Goal: Navigation & Orientation: Find specific page/section

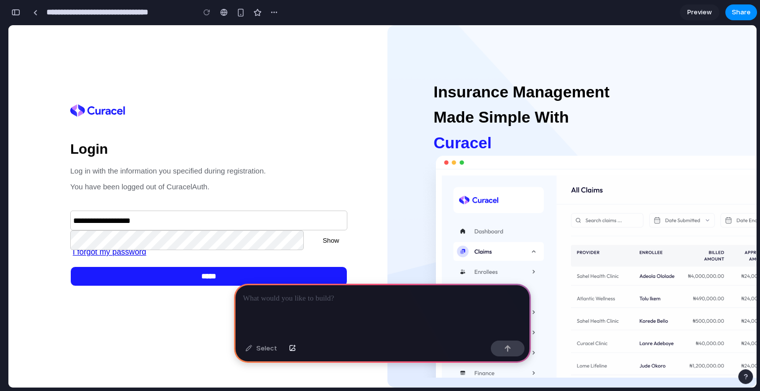
click at [165, 231] on input "**********" at bounding box center [208, 221] width 277 height 20
click at [183, 286] on input "Submit" at bounding box center [208, 277] width 277 height 20
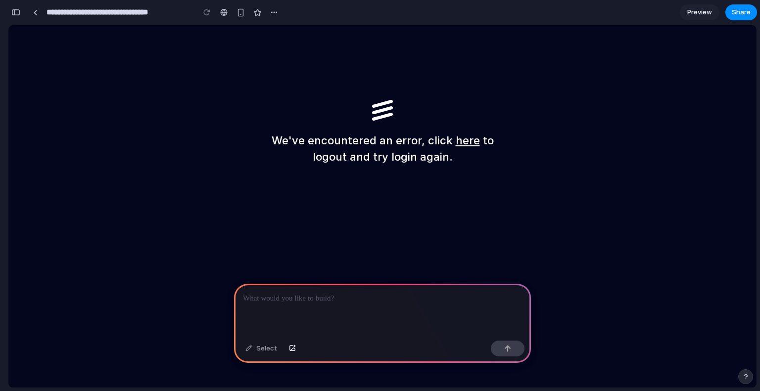
click at [469, 140] on link "here" at bounding box center [468, 140] width 24 height 13
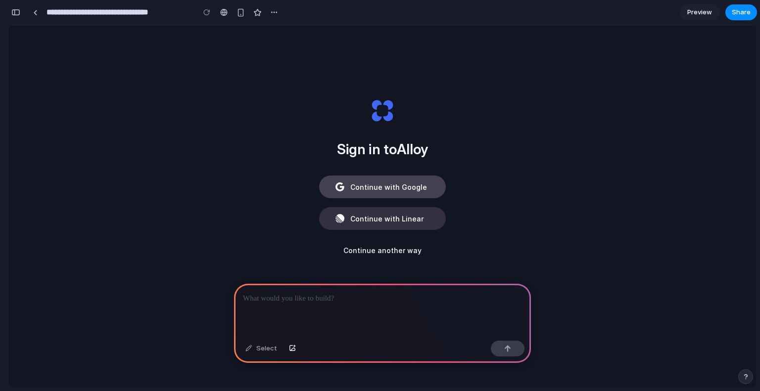
click at [422, 180] on button "Continue with Google" at bounding box center [382, 187] width 127 height 23
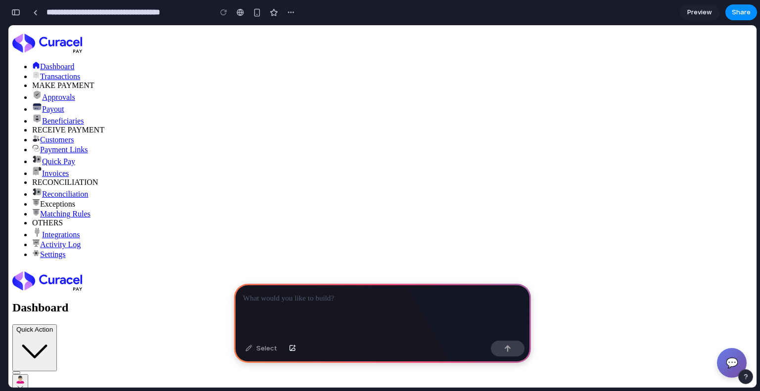
click at [80, 81] on span "Transactions" at bounding box center [60, 76] width 40 height 8
click at [74, 71] on span "Dashboard" at bounding box center [57, 66] width 34 height 8
click at [362, 304] on div at bounding box center [382, 310] width 297 height 53
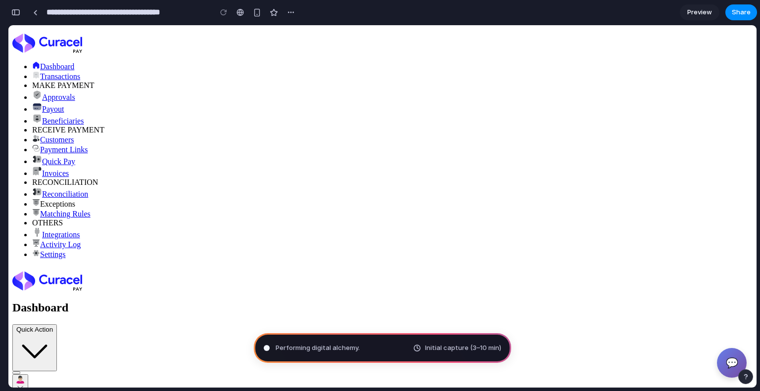
click at [328, 351] on span "Performing digital alchemy ." at bounding box center [318, 348] width 84 height 10
click at [323, 350] on span "Calculating user delight ..." at bounding box center [315, 348] width 79 height 10
type input "**********"
click at [74, 71] on span "Dashboard" at bounding box center [57, 66] width 34 height 8
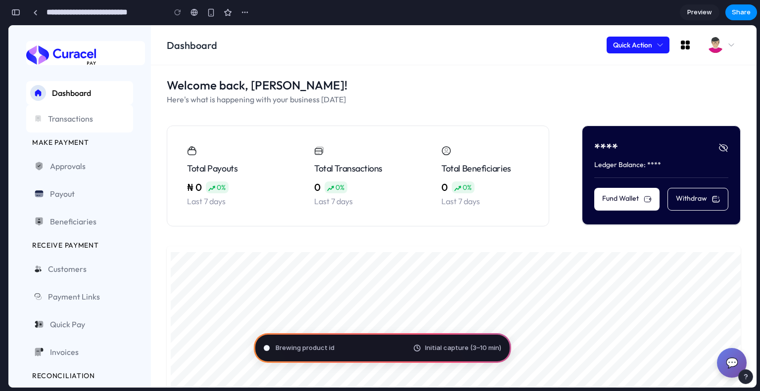
click at [66, 116] on span "Transactions" at bounding box center [86, 119] width 77 height 12
click at [83, 96] on span "Dashboard" at bounding box center [90, 93] width 77 height 12
click at [183, 78] on h1 "Welcome back, [PERSON_NAME]!" at bounding box center [454, 85] width 574 height 16
click at [199, 81] on h1 "Welcome back, [PERSON_NAME]!" at bounding box center [454, 85] width 574 height 16
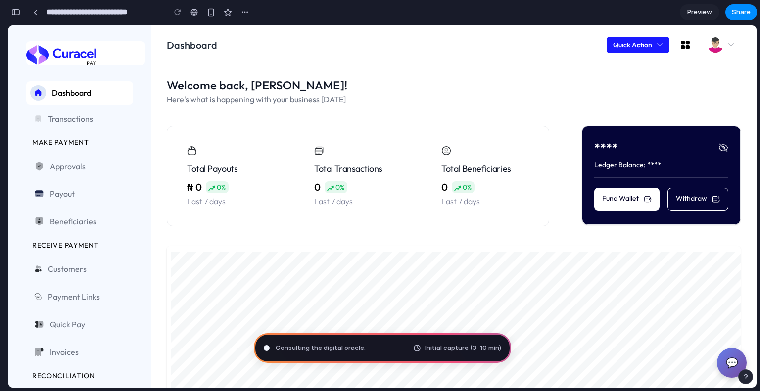
scroll to position [510, 0]
click at [311, 346] on div "Reading Initial capture (3–10 min)" at bounding box center [382, 348] width 257 height 30
click at [393, 93] on div "Welcome back, [PERSON_NAME]! Here's what is happening with your business [DATE]" at bounding box center [454, 91] width 574 height 29
click at [341, 348] on span "Calculating user delight .." at bounding box center [315, 348] width 78 height 10
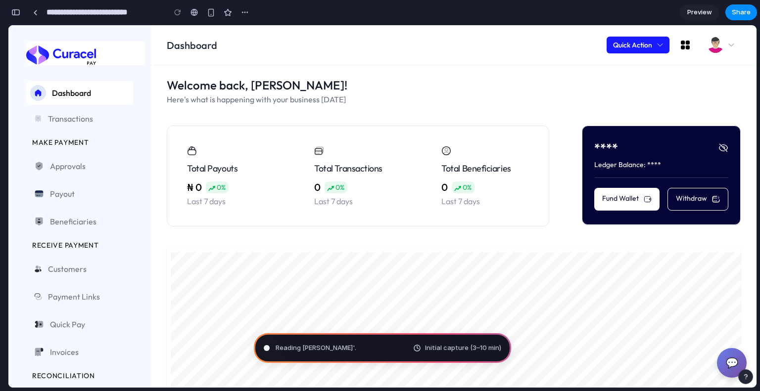
scroll to position [469, 0]
click at [466, 340] on div "Pondering market opportunitie Initial capture (3–10 min)" at bounding box center [382, 348] width 257 height 30
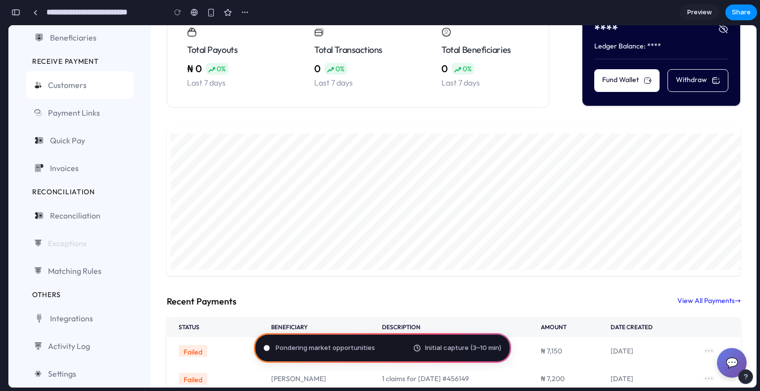
scroll to position [0, 0]
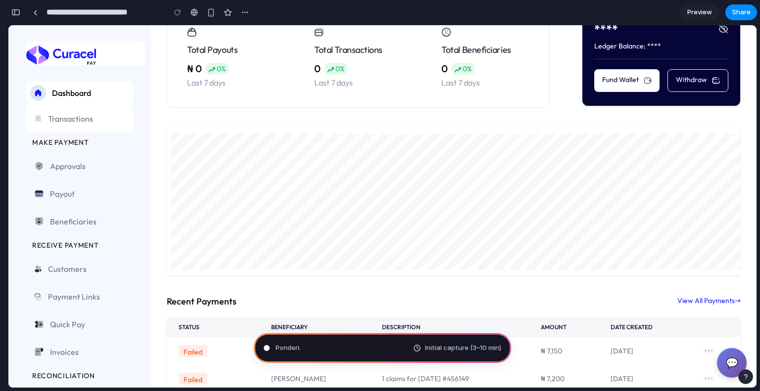
click at [59, 116] on span "Transactions" at bounding box center [86, 119] width 77 height 12
click at [62, 137] on ul "Dashboard Transactions MAKE PAYMENT Approvals Payout Beneficiaries RECEIVE PAYM…" at bounding box center [79, 326] width 107 height 491
click at [19, 16] on button "button" at bounding box center [16, 12] width 16 height 16
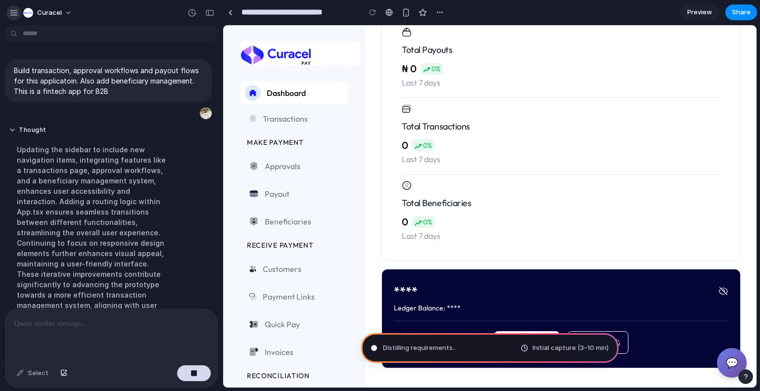
click at [12, 15] on div "button" at bounding box center [13, 12] width 9 height 9
click at [18, 10] on div "button" at bounding box center [13, 12] width 9 height 9
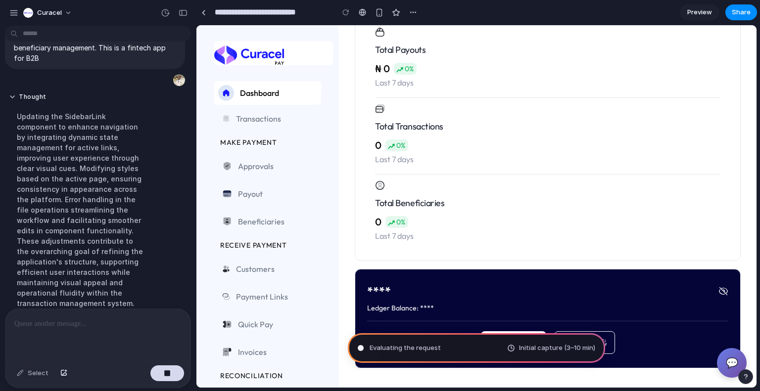
drag, startPoint x: 221, startPoint y: 71, endPoint x: 196, endPoint y: 77, distance: 25.6
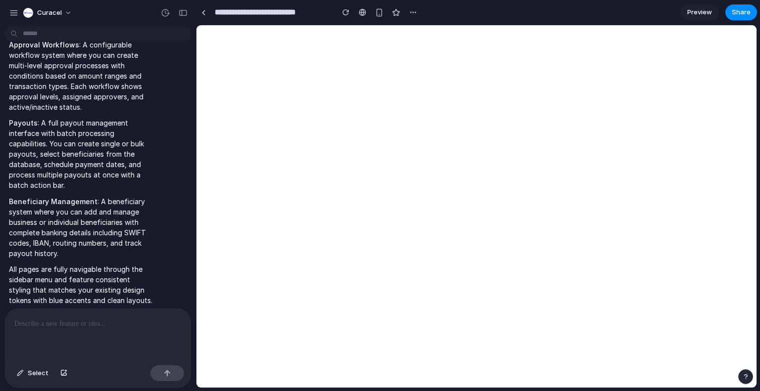
scroll to position [0, 0]
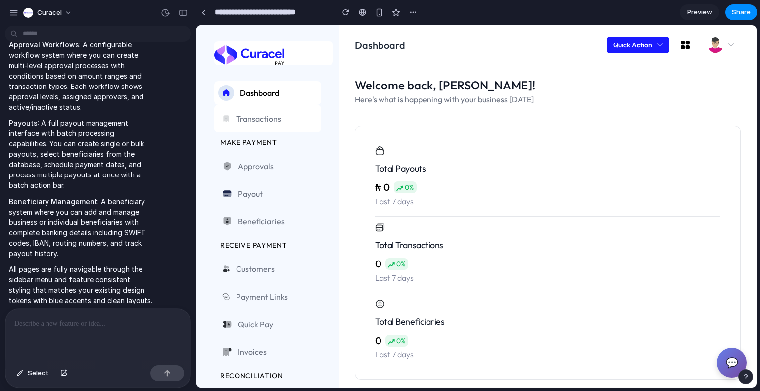
click at [292, 123] on span "Transactions" at bounding box center [274, 119] width 77 height 12
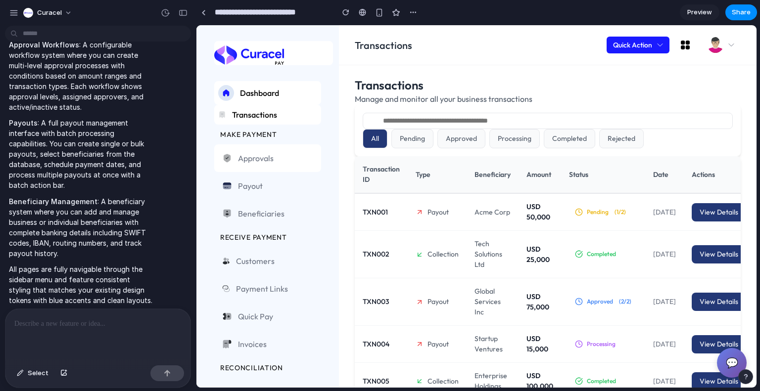
click at [267, 148] on link "Approvals" at bounding box center [267, 158] width 107 height 28
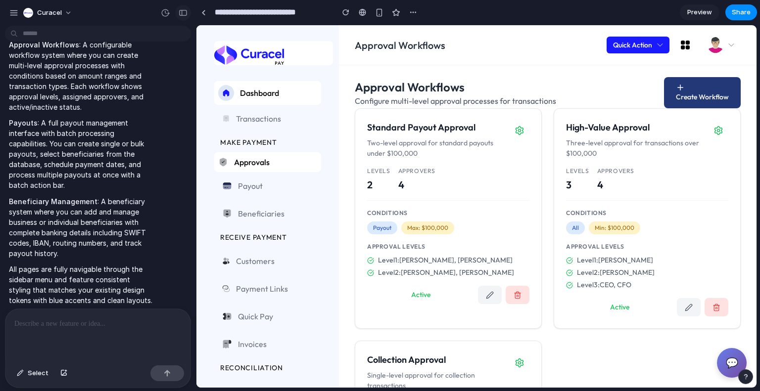
click at [184, 11] on div "button" at bounding box center [183, 12] width 9 height 7
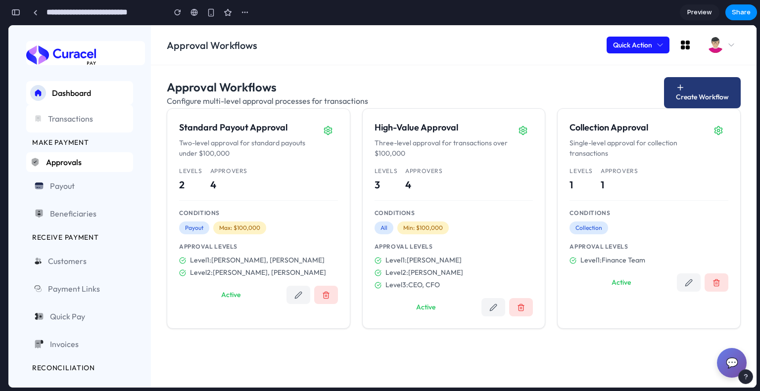
click at [105, 110] on link "Transactions" at bounding box center [79, 119] width 107 height 28
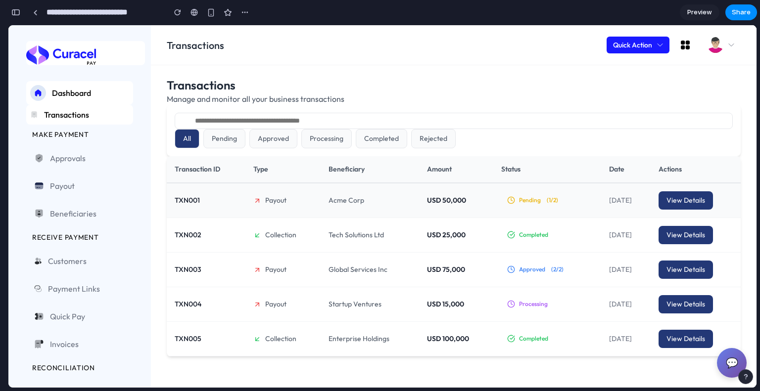
click at [692, 199] on span "View Details" at bounding box center [685, 200] width 39 height 9
click at [104, 164] on link "Approvals" at bounding box center [79, 158] width 107 height 28
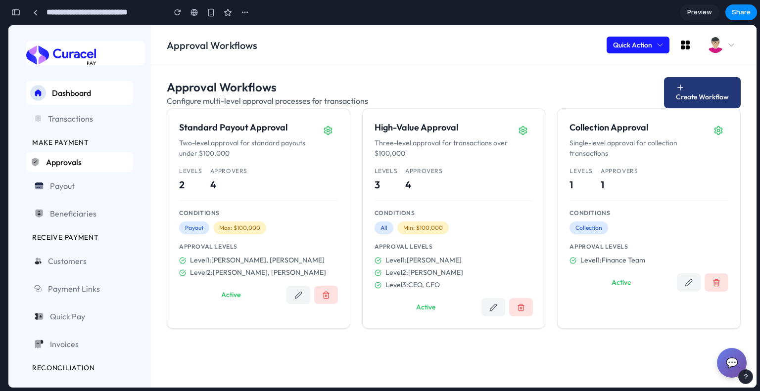
click at [264, 185] on div "Levels 2 Approvers 4" at bounding box center [258, 184] width 159 height 34
click at [325, 134] on icon at bounding box center [328, 131] width 10 height 10
click at [326, 129] on icon at bounding box center [328, 131] width 10 height 10
click at [75, 101] on link "Dashboard" at bounding box center [79, 93] width 107 height 24
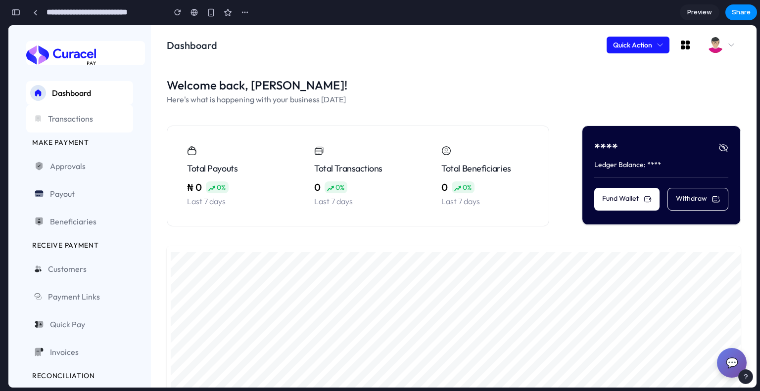
click at [77, 108] on link "Transactions" at bounding box center [79, 119] width 107 height 28
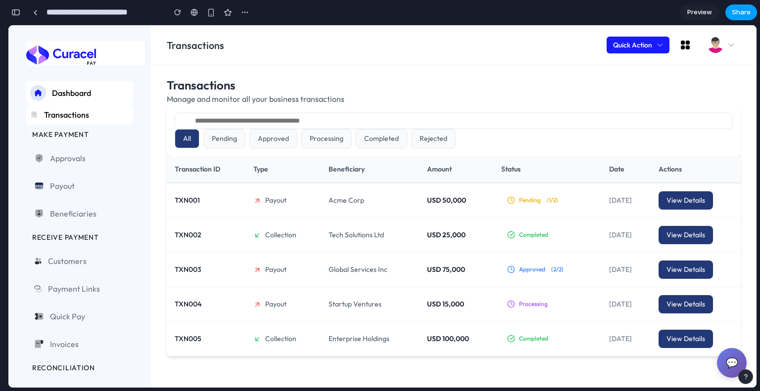
click at [738, 9] on span "Share" at bounding box center [741, 12] width 19 height 10
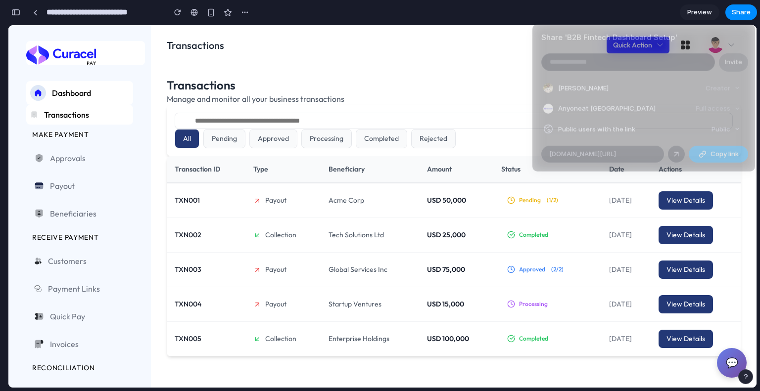
click at [704, 149] on button "Copy link" at bounding box center [718, 154] width 59 height 17
click at [616, 155] on span "[DOMAIN_NAME][URL]" at bounding box center [582, 154] width 67 height 10
click at [448, 60] on div "Share ' B2B Fintech Dashboard Setup ' Invite [PERSON_NAME] Creator Anyone at Cu…" at bounding box center [380, 195] width 760 height 391
